Goal: Task Accomplishment & Management: Manage account settings

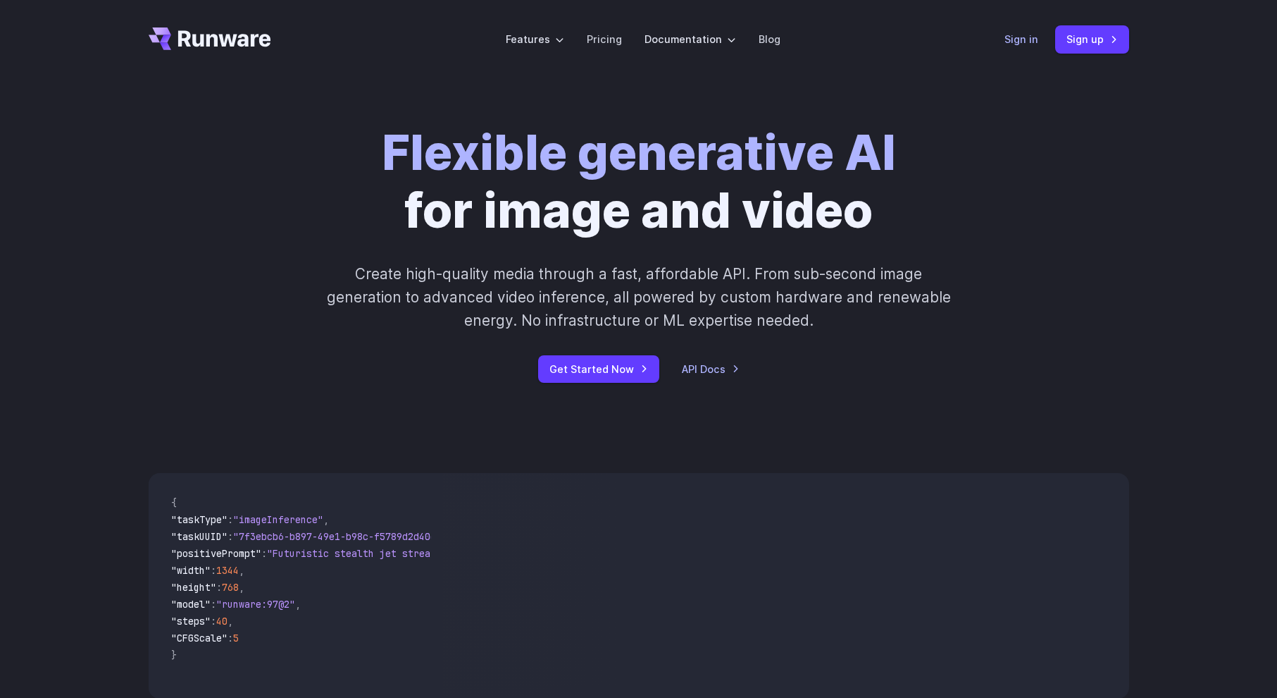
click at [1018, 31] on link "Sign in" at bounding box center [1022, 39] width 34 height 16
click at [1020, 37] on link "Sign in" at bounding box center [1022, 39] width 34 height 16
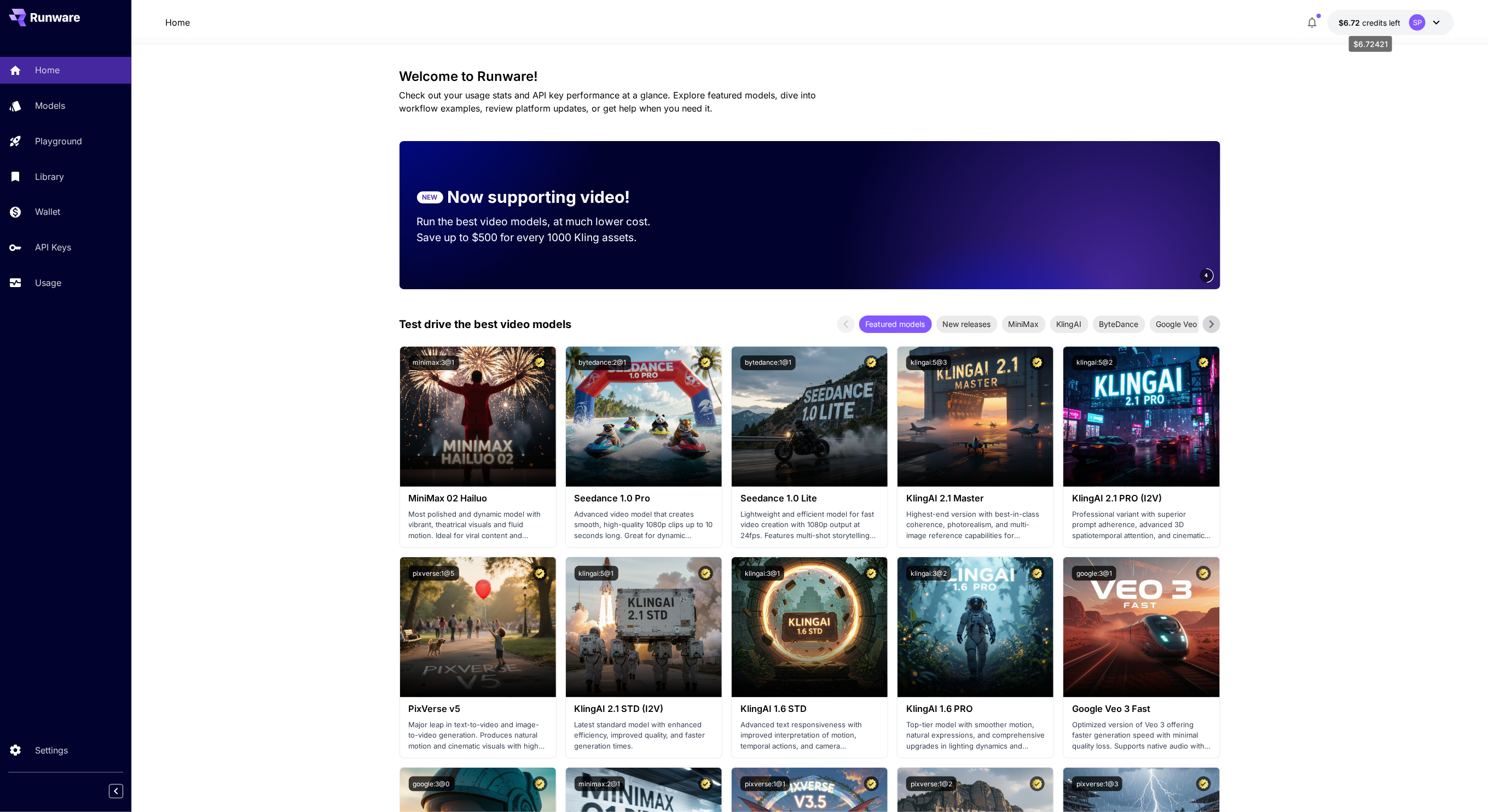
click at [1379, 26] on span "credits left" at bounding box center [1381, 23] width 38 height 9
click at [33, 218] on div at bounding box center [744, 406] width 1488 height 812
click at [50, 210] on p "Wallet" at bounding box center [50, 211] width 25 height 13
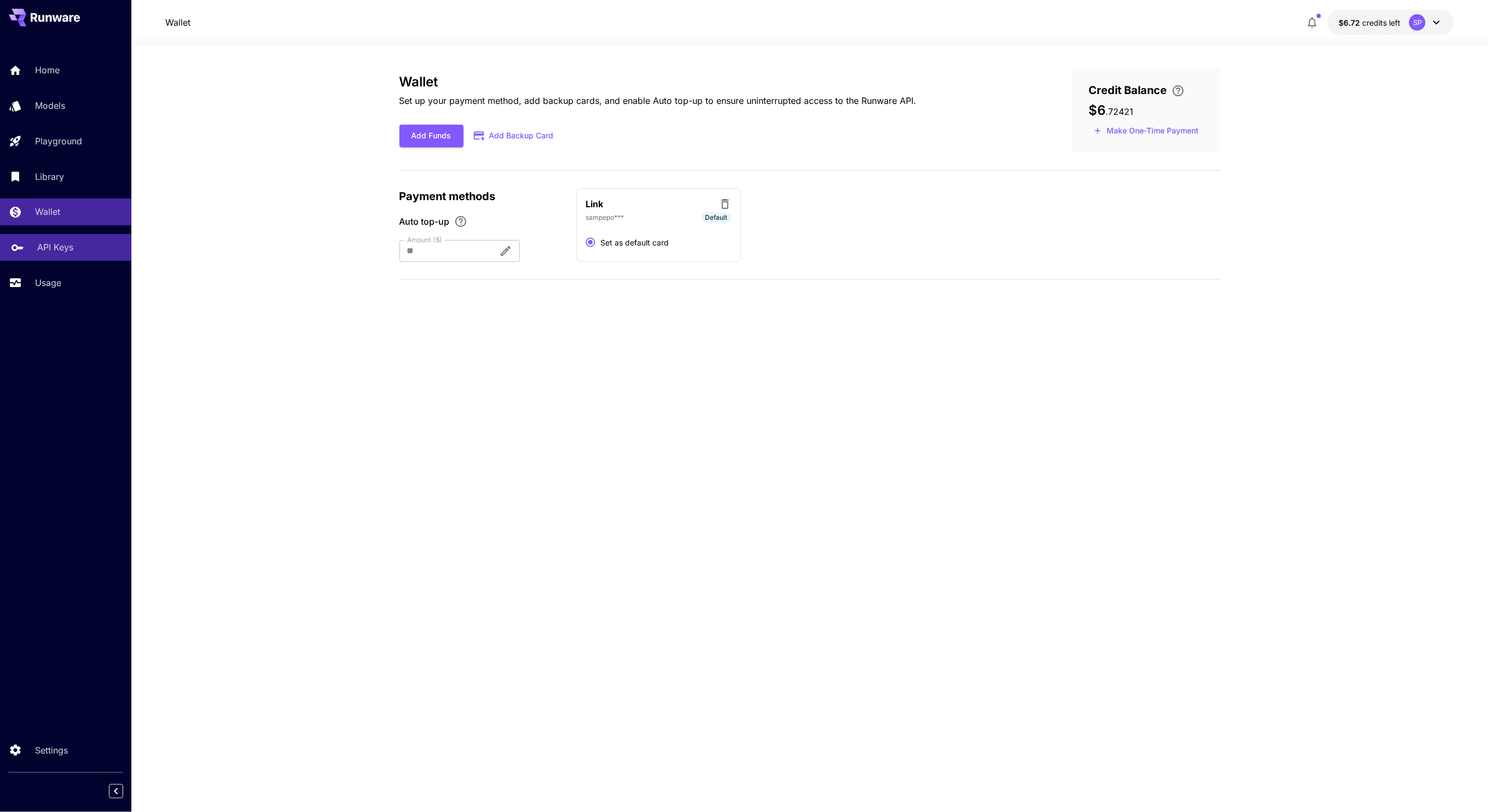
click at [33, 255] on link "API Keys" at bounding box center [65, 248] width 131 height 27
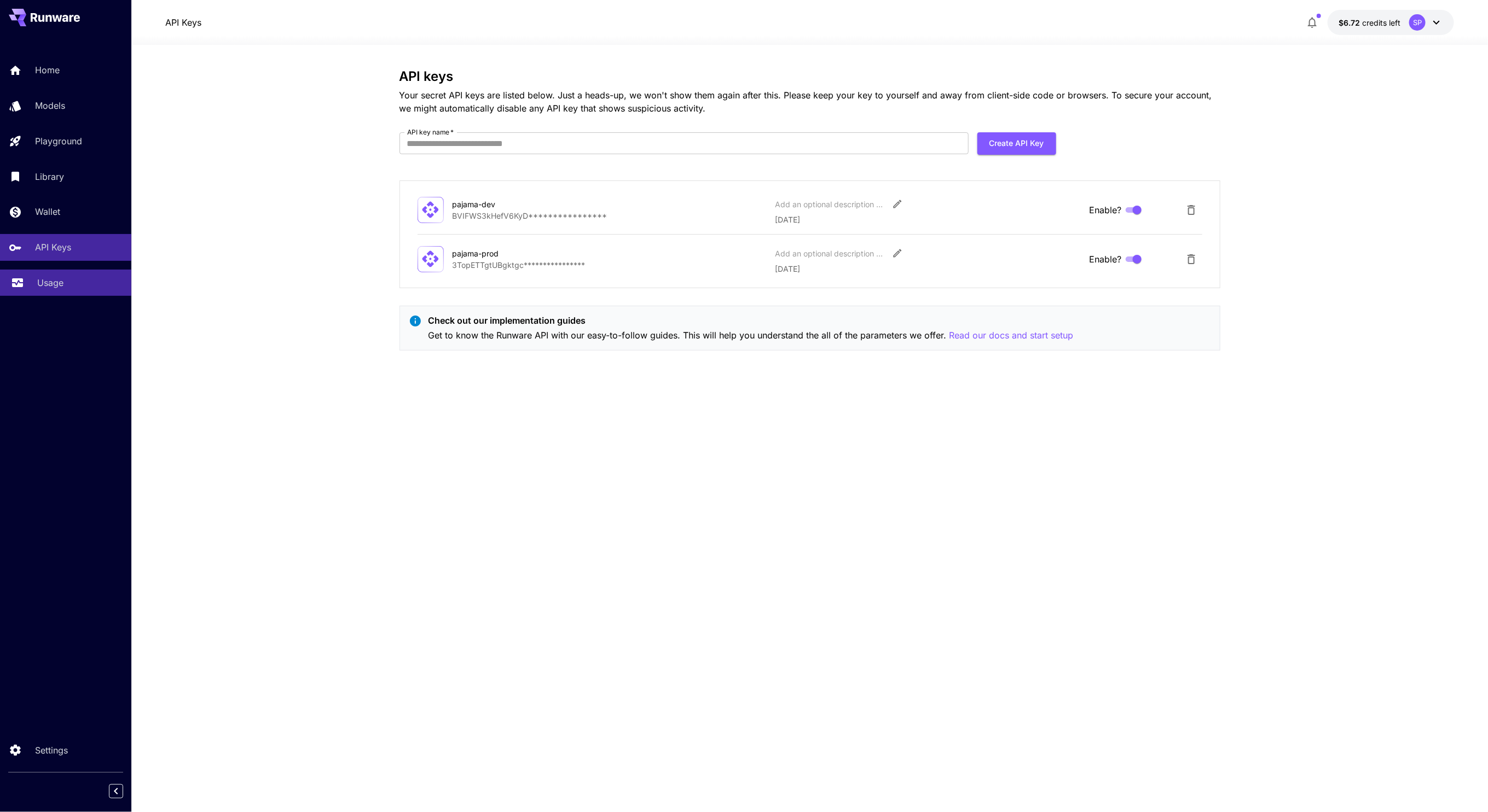
click at [34, 280] on link "Usage" at bounding box center [65, 283] width 131 height 27
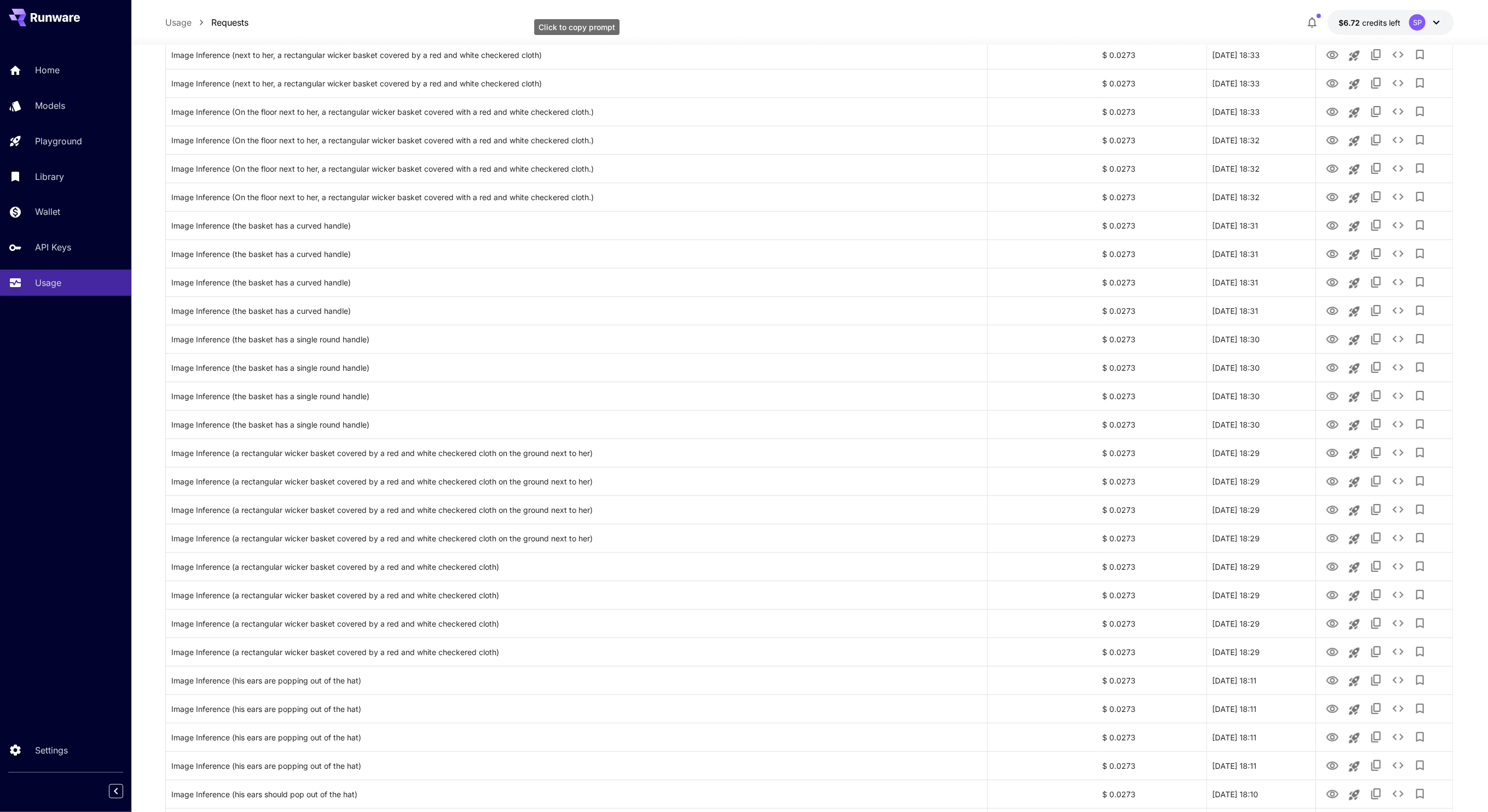
scroll to position [886, 0]
